Goal: Task Accomplishment & Management: Manage account settings

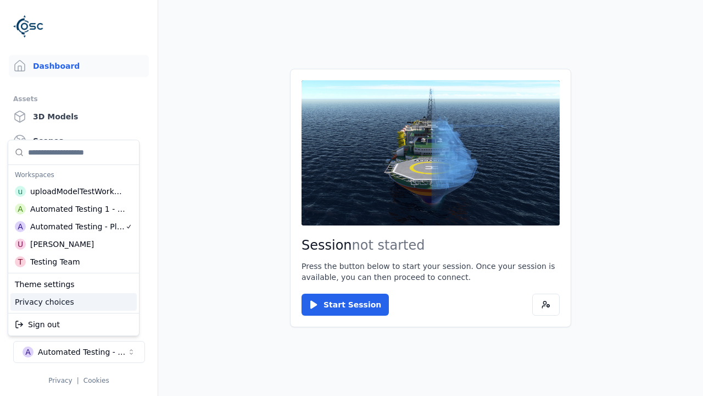
click at [155, 261] on html "Support Dashboard Assets 3D Models Scenes Datasets Recordings Support Documenta…" at bounding box center [351, 198] width 703 height 396
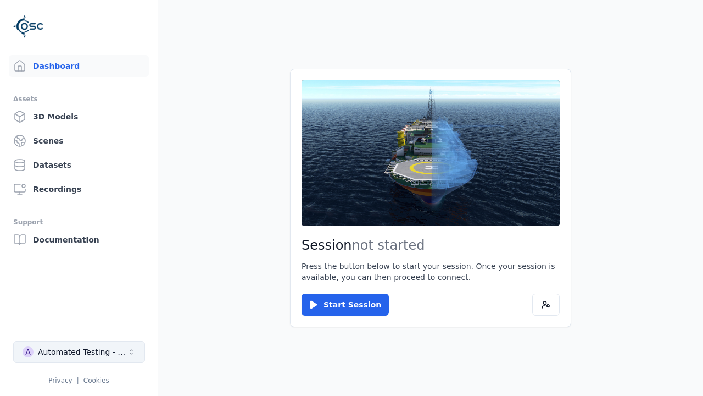
click at [79, 352] on div "Automated Testing - Playwright" at bounding box center [82, 351] width 89 height 11
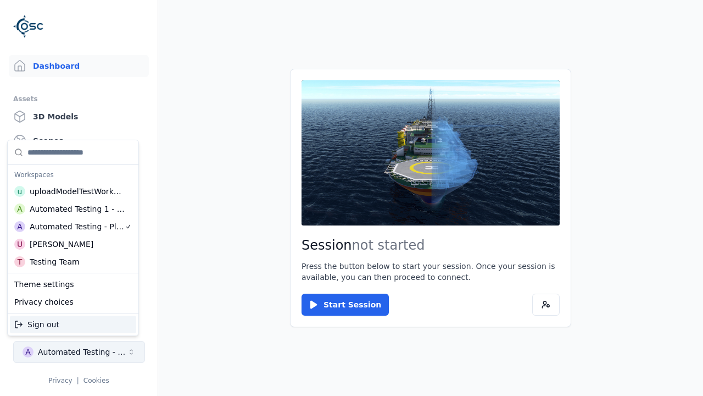
click at [155, 261] on html "Support Dashboard Assets 3D Models Scenes Datasets Recordings Support Documenta…" at bounding box center [351, 198] width 703 height 396
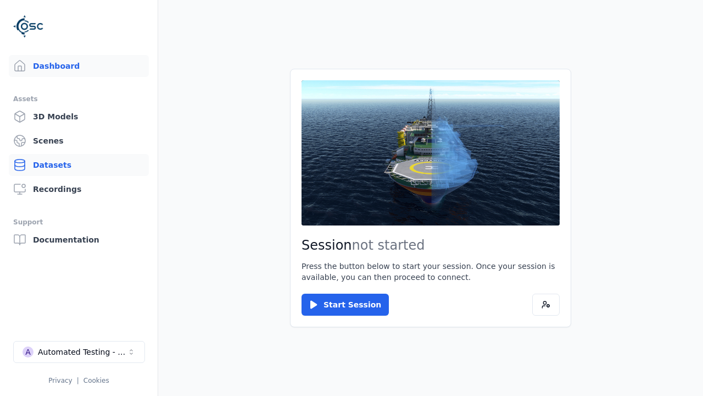
click at [78, 165] on link "Datasets" at bounding box center [79, 165] width 140 height 22
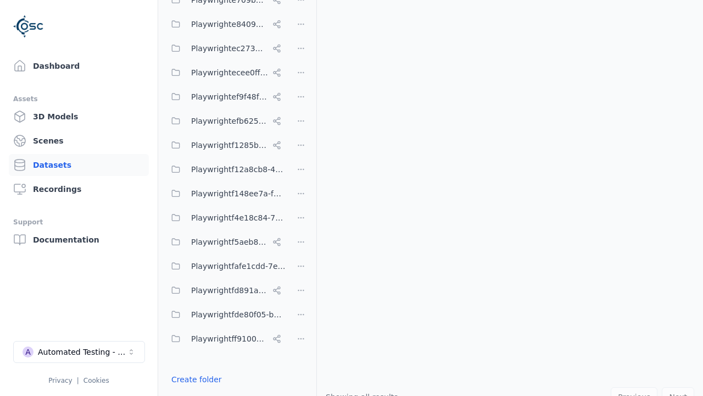
click at [194, 389] on button "Done editing" at bounding box center [196, 399] width 63 height 20
click at [79, 165] on link "Datasets" at bounding box center [79, 165] width 140 height 22
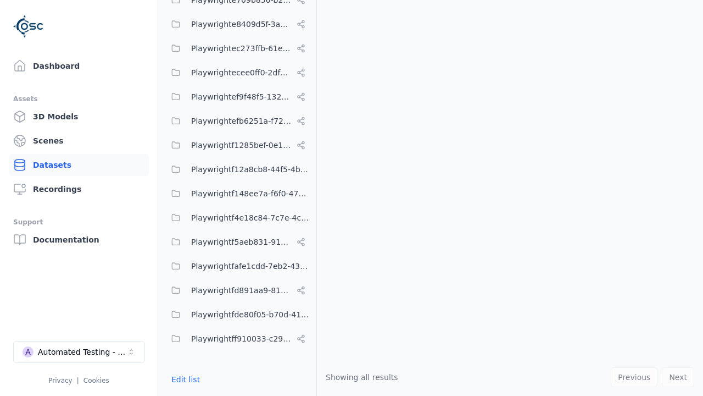
scroll to position [4786, 0]
click at [184, 378] on button "Edit list" at bounding box center [186, 379] width 42 height 20
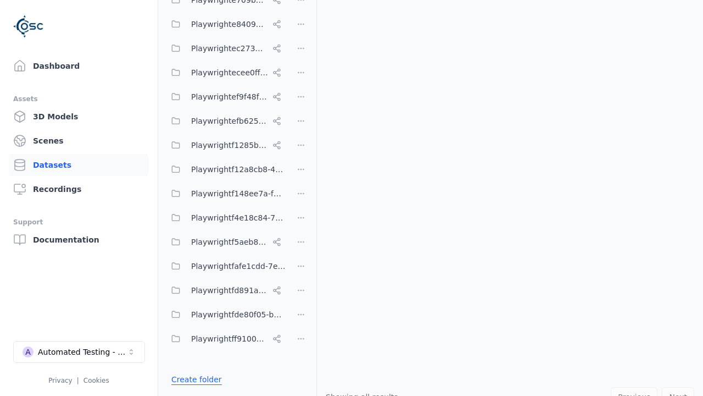
click at [194, 378] on link "Create folder" at bounding box center [196, 379] width 51 height 11
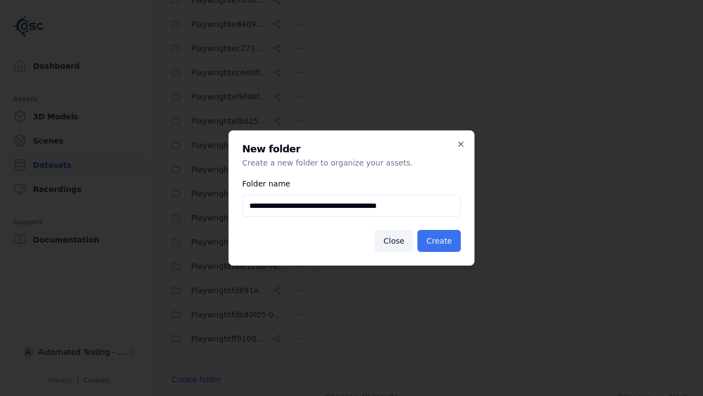
type input "**********"
click at [441, 241] on button "Create" at bounding box center [439, 241] width 43 height 22
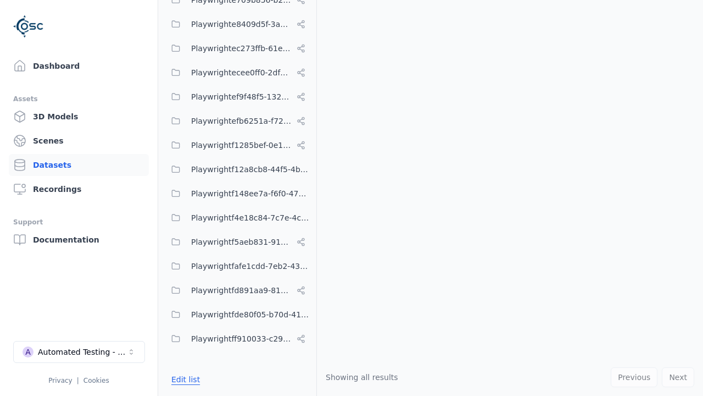
click at [184, 378] on button "Edit list" at bounding box center [186, 379] width 42 height 20
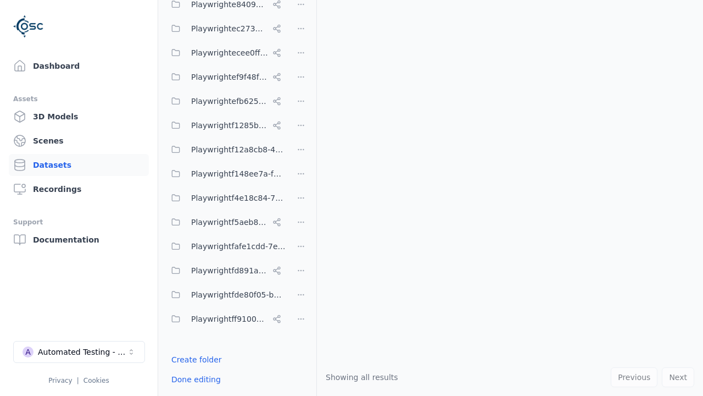
click at [301, 197] on html "Support Dashboard Assets 3D Models Scenes Datasets Recordings Support Documenta…" at bounding box center [351, 198] width 703 height 396
click at [352, 198] on html "Support Dashboard Assets 3D Models Scenes Datasets Recordings Support Documenta…" at bounding box center [351, 198] width 703 height 396
